Goal: Check status: Check status

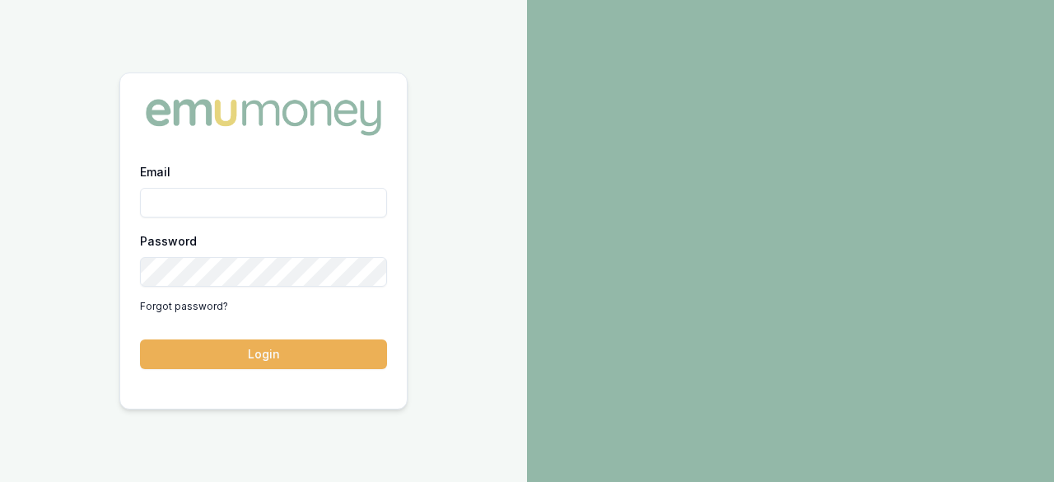
click at [238, 207] on input "Email" at bounding box center [263, 203] width 247 height 30
type input "[EMAIL_ADDRESS][DOMAIN_NAME]"
click at [140, 339] on button "Login" at bounding box center [263, 354] width 247 height 30
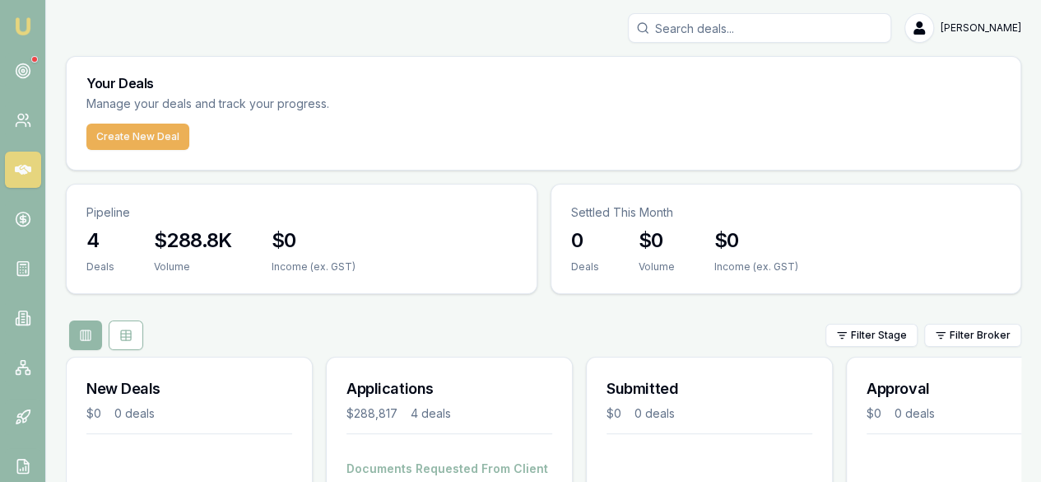
click at [25, 170] on icon at bounding box center [23, 170] width 16 height 10
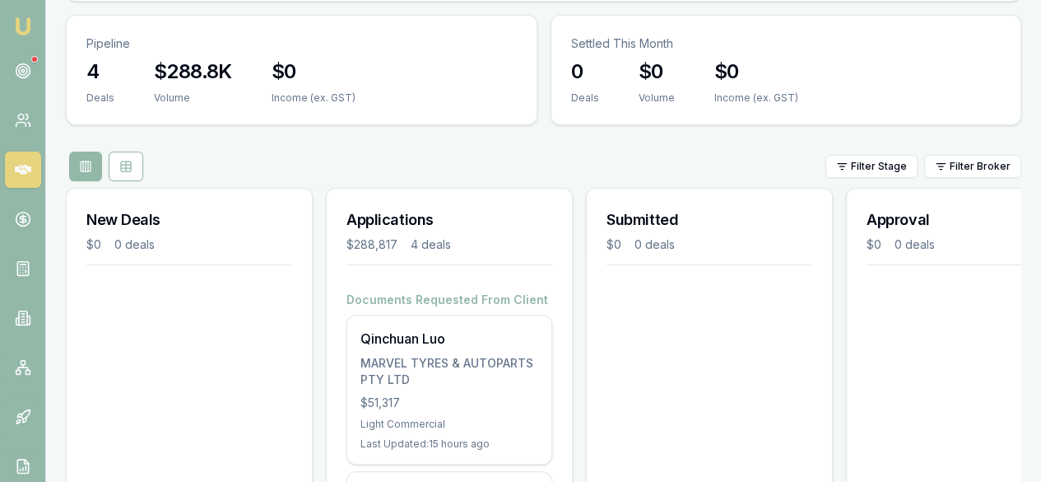
scroll to position [203, 0]
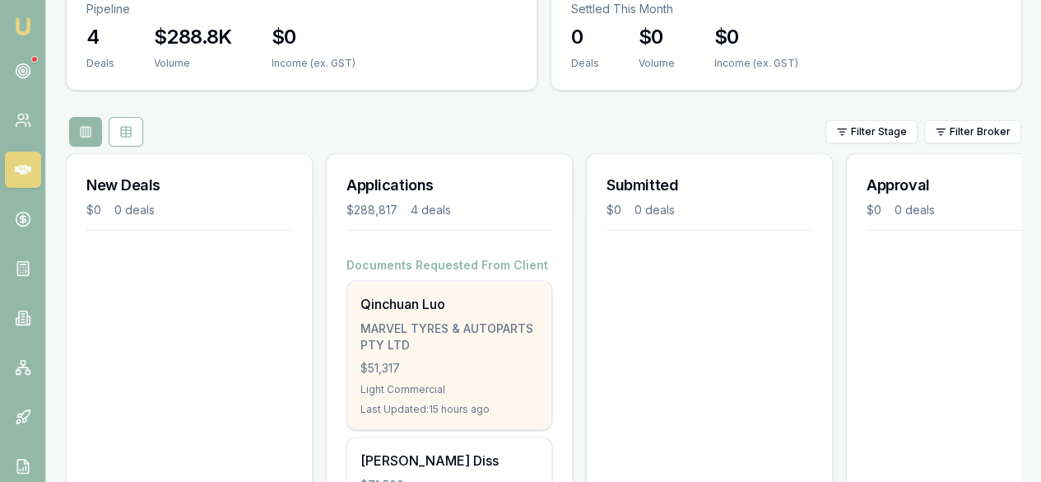
click at [400, 281] on div "Qinchuan Luo MARVEL TYRES & AUTOPARTS PTY LTD $51,317 Light Commercial Last Upd…" at bounding box center [449, 355] width 204 height 148
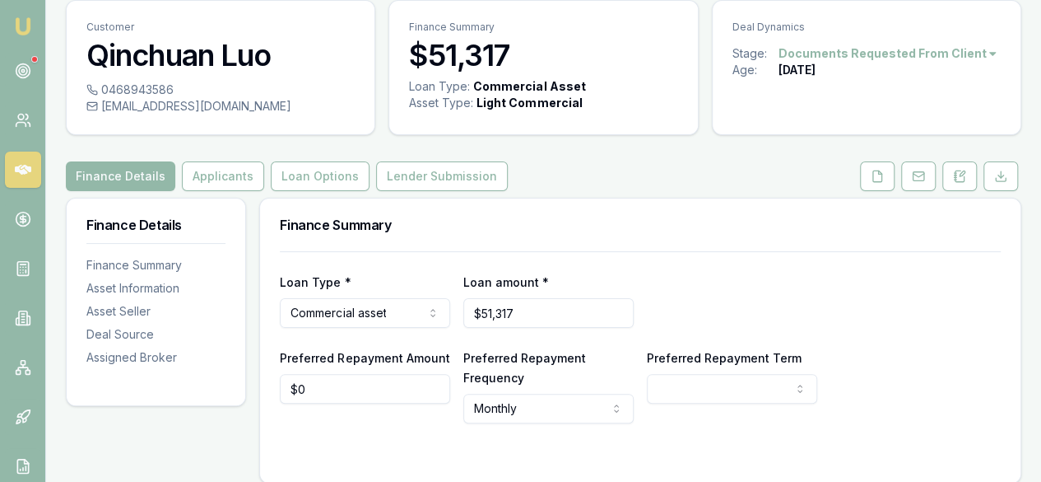
scroll to position [82, 0]
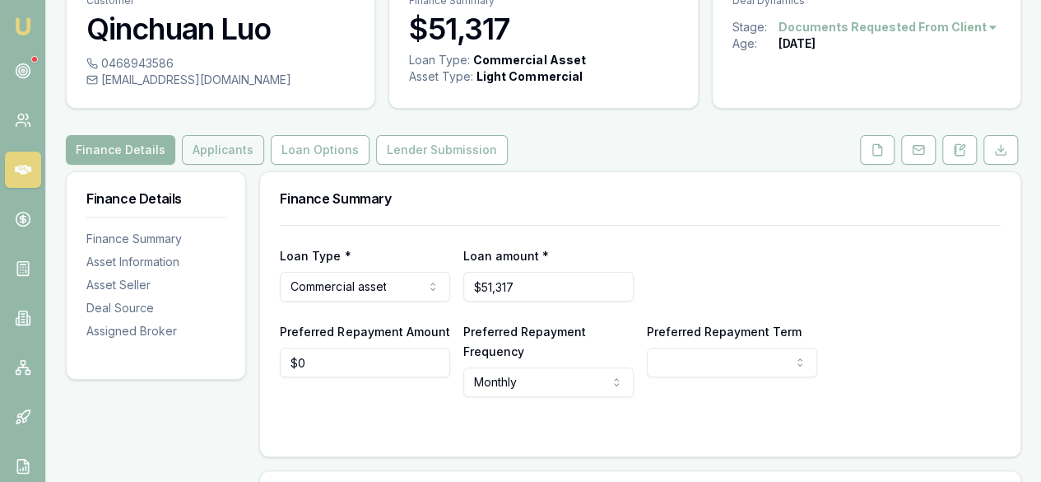
click at [198, 151] on button "Applicants" at bounding box center [223, 150] width 82 height 30
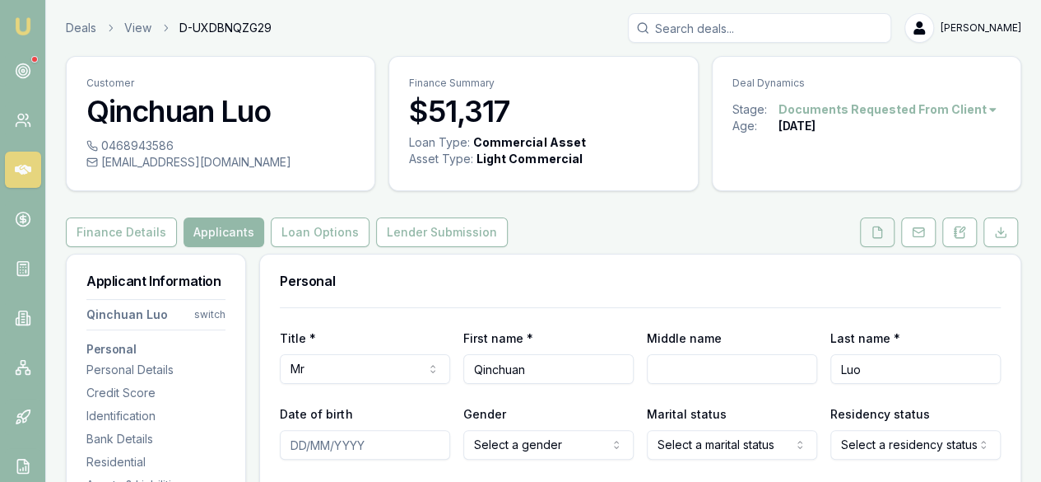
click at [870, 226] on button at bounding box center [877, 232] width 35 height 30
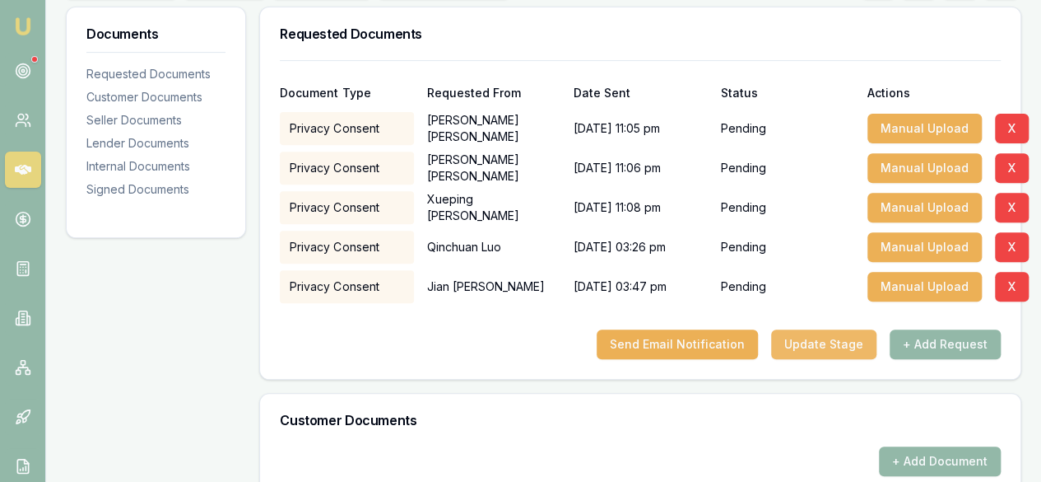
scroll to position [412, 0]
